Goal: Find specific page/section: Find specific page/section

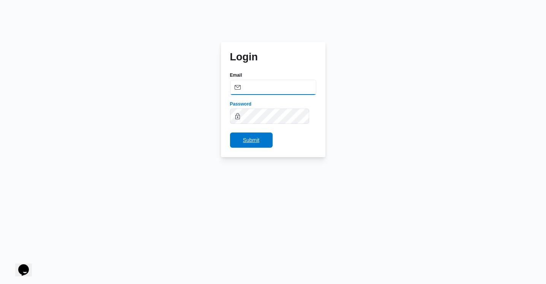
type input "mohamed.elsayed@illa.com.eg"
click at [264, 134] on span "Submit" at bounding box center [251, 140] width 43 height 15
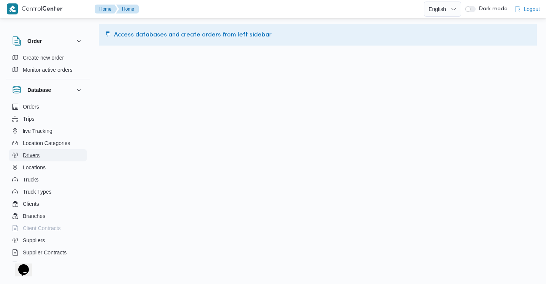
click at [36, 154] on span "Drivers" at bounding box center [31, 155] width 17 height 9
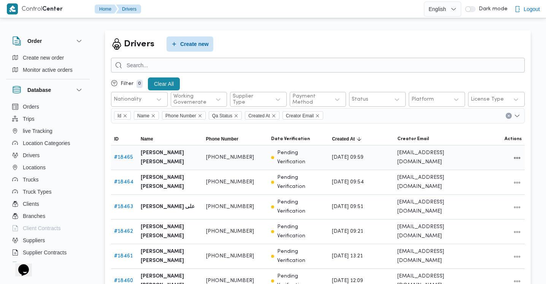
click at [126, 155] on link "# 18465" at bounding box center [123, 157] width 19 height 5
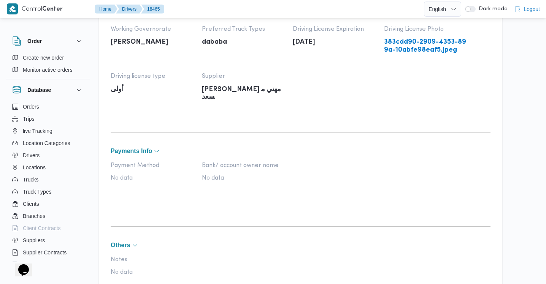
scroll to position [247, 0]
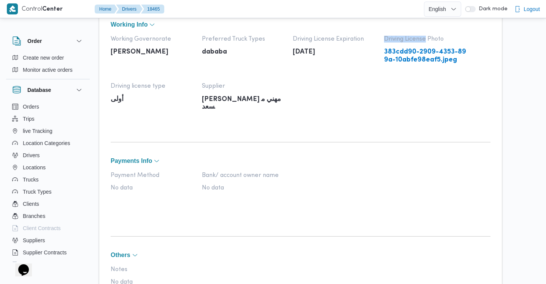
drag, startPoint x: 425, startPoint y: 38, endPoint x: 386, endPoint y: 38, distance: 39.9
click at [385, 38] on span "Driving License Photo" at bounding box center [426, 39] width 84 height 7
copy span "Driving License"
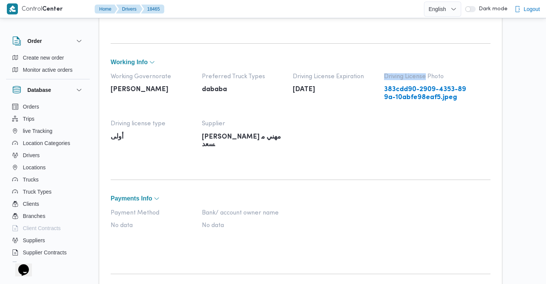
scroll to position [203, 0]
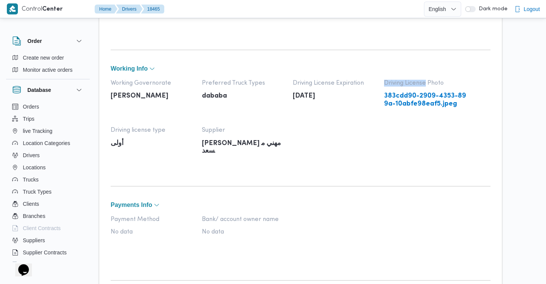
click at [424, 100] on link "383cdd90-2909-4353-899a-10abfe98eaf5.jpeg" at bounding box center [426, 100] width 84 height 16
